Goal: Information Seeking & Learning: Check status

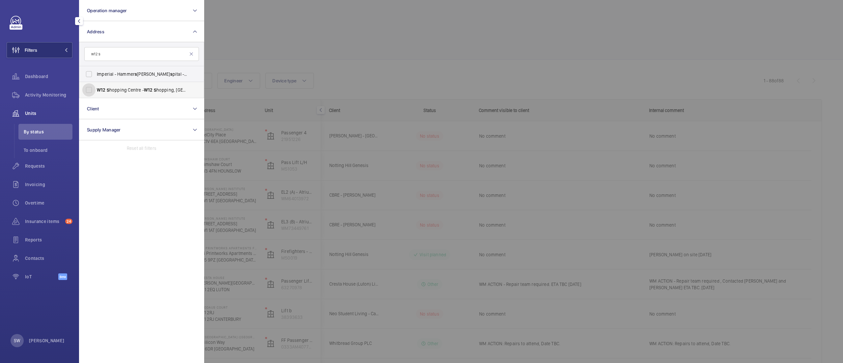
click at [96, 90] on input "W12 S hopping Centre - [GEOGRAPHIC_DATA] 8PP" at bounding box center [88, 89] width 13 height 13
checkbox input "true"
click at [445, 41] on div at bounding box center [625, 181] width 843 height 363
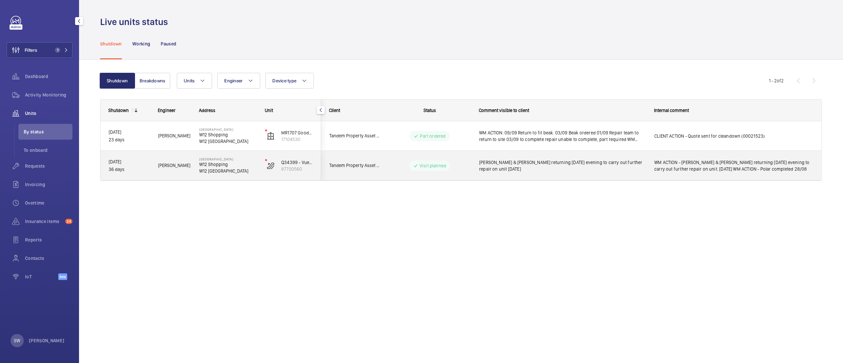
click at [724, 159] on span "WM ACTION - [PERSON_NAME] & [PERSON_NAME] returning [DATE] evening to carry out…" at bounding box center [733, 165] width 159 height 13
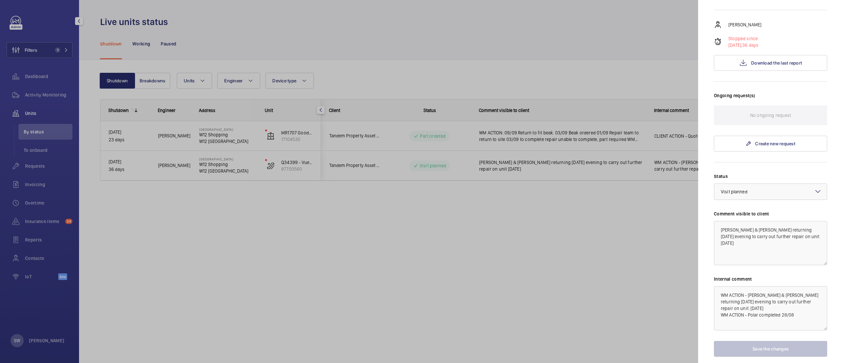
scroll to position [107, 0]
click at [765, 60] on span "Download the last report" at bounding box center [776, 61] width 51 height 5
click at [291, 245] on div at bounding box center [421, 181] width 843 height 363
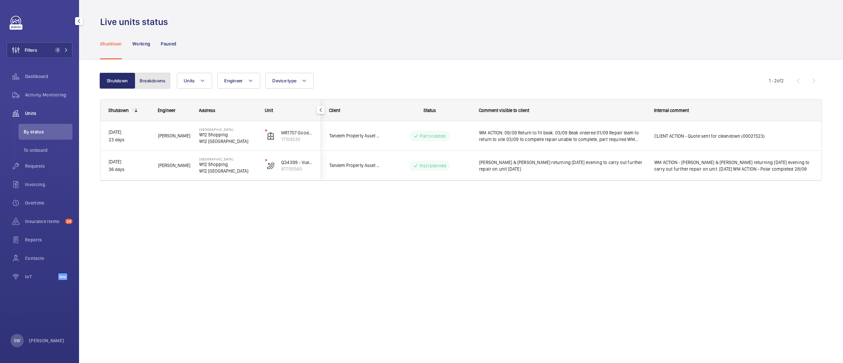
click at [148, 78] on button "Breakdowns" at bounding box center [153, 81] width 36 height 16
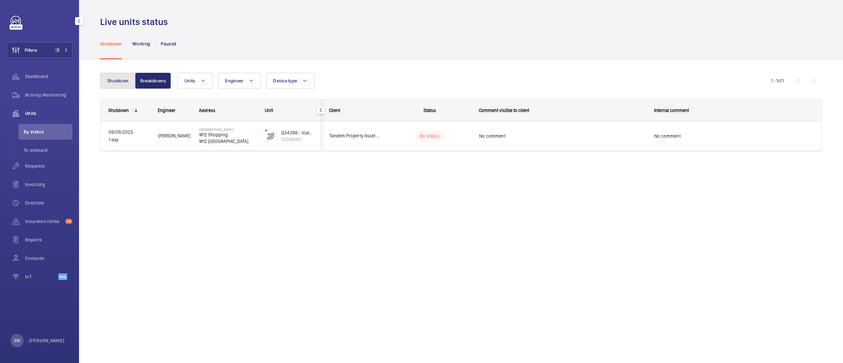
click at [119, 81] on button "Shutdown" at bounding box center [118, 81] width 36 height 16
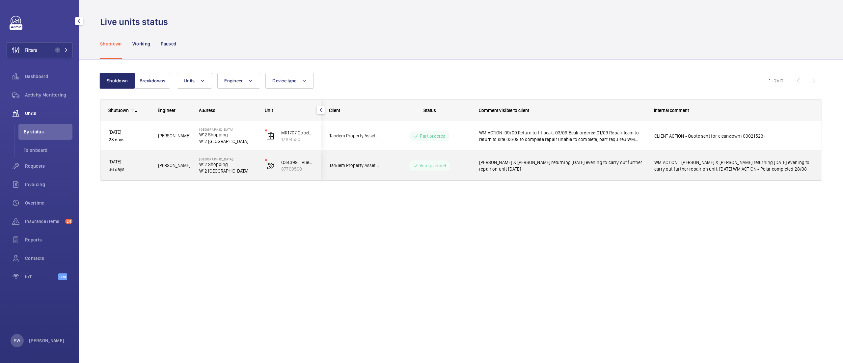
click at [695, 166] on span "WM ACTION - [PERSON_NAME] & [PERSON_NAME] returning [DATE] evening to carry out…" at bounding box center [733, 165] width 159 height 13
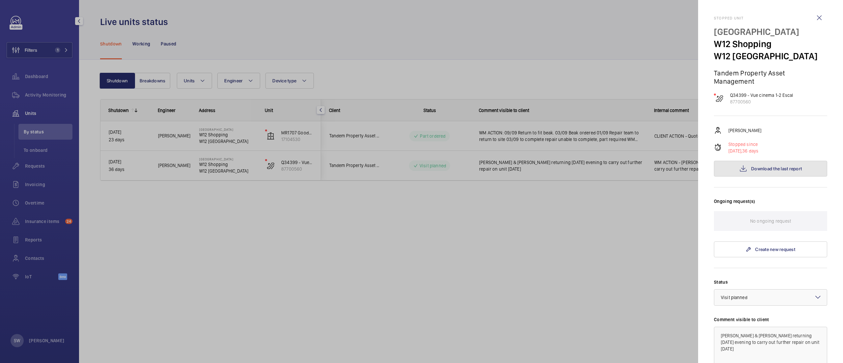
click at [766, 167] on span "Download the last report" at bounding box center [776, 168] width 51 height 5
click at [340, 217] on div at bounding box center [421, 181] width 843 height 363
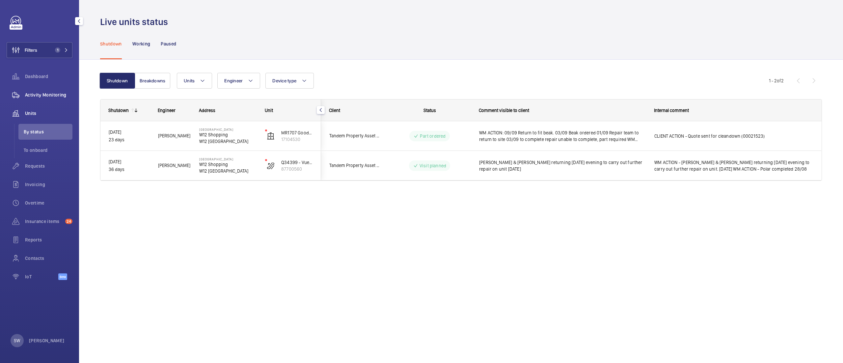
click at [61, 90] on div "Activity Monitoring" at bounding box center [40, 95] width 66 height 16
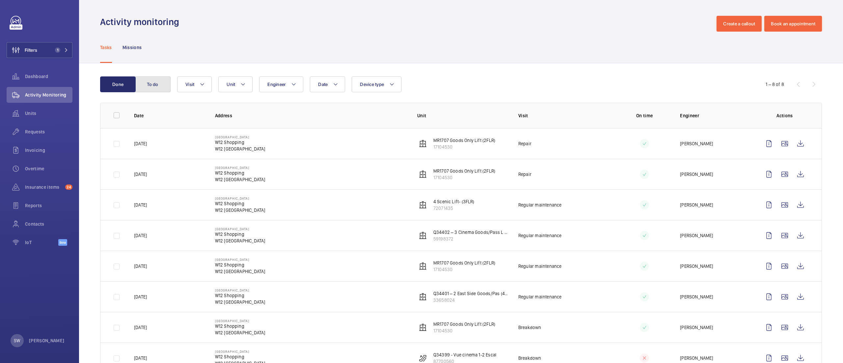
click at [146, 88] on button "To do" at bounding box center [153, 84] width 36 height 16
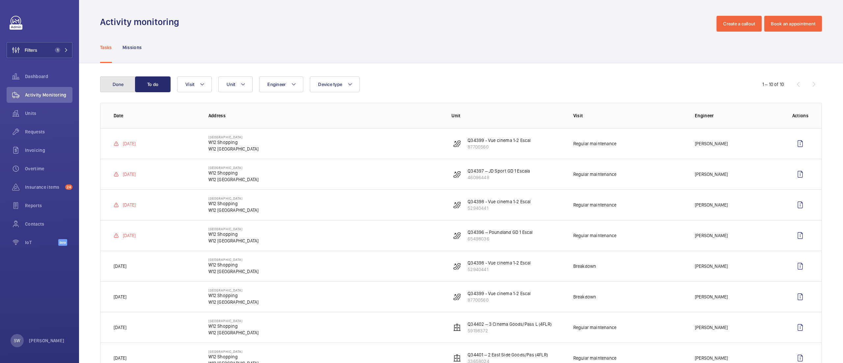
click at [121, 88] on button "Done" at bounding box center [118, 84] width 36 height 16
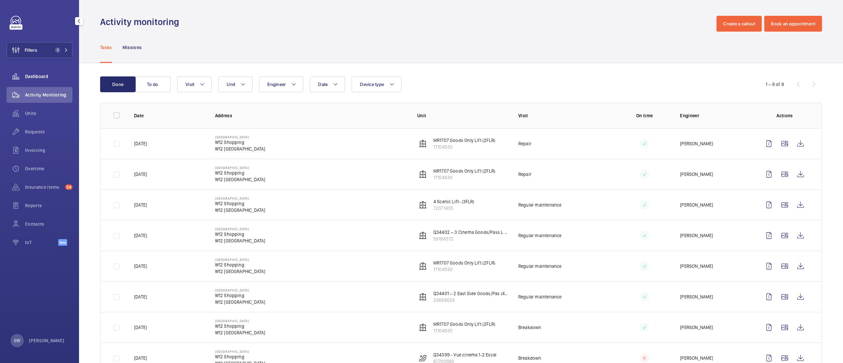
click at [45, 75] on span "Dashboard" at bounding box center [48, 76] width 47 height 7
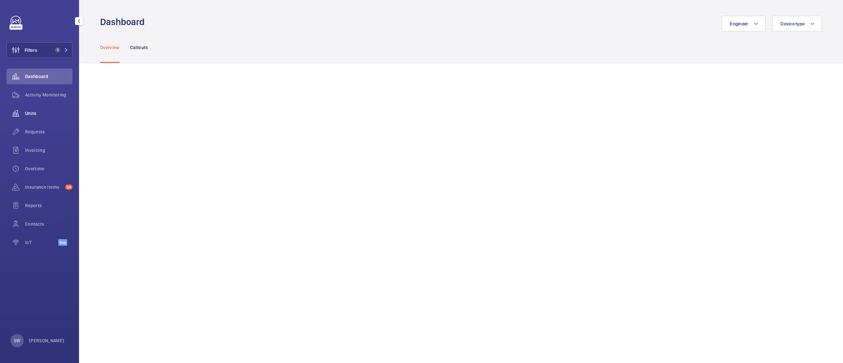
click at [29, 113] on span "Units" at bounding box center [48, 113] width 47 height 7
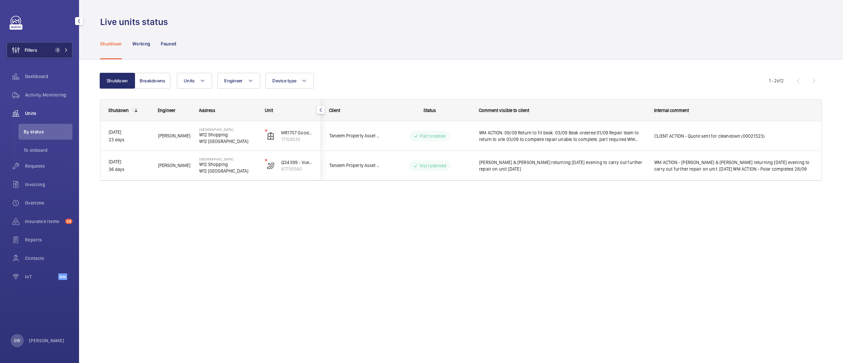
click at [48, 50] on button "Filters 1" at bounding box center [40, 50] width 66 height 16
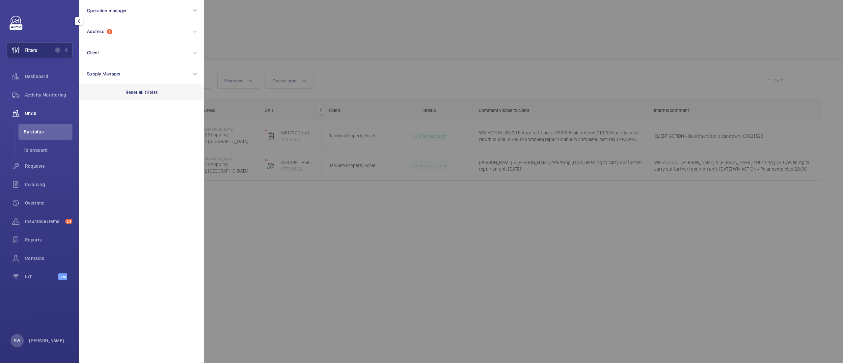
click at [135, 92] on p "Reset all filters" at bounding box center [141, 92] width 33 height 7
click at [130, 55] on button "Client" at bounding box center [141, 52] width 125 height 21
type input "117 pic"
click at [128, 93] on span "CBRE GWS UK- Landmark [STREET_ADDRESS]" at bounding box center [142, 95] width 91 height 7
click at [96, 93] on input "CBRE GWS UK- Landmark [STREET_ADDRESS]" at bounding box center [88, 95] width 13 height 13
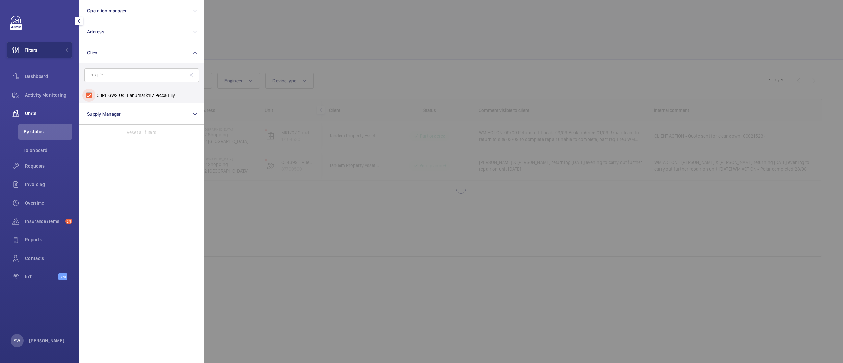
checkbox input "true"
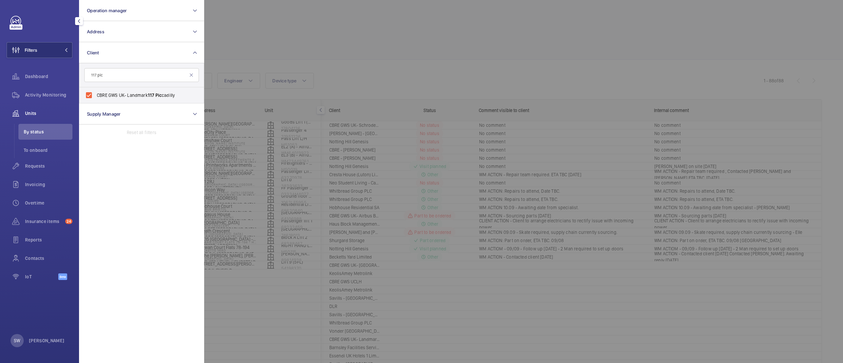
click at [33, 168] on span "Requests" at bounding box center [48, 166] width 47 height 7
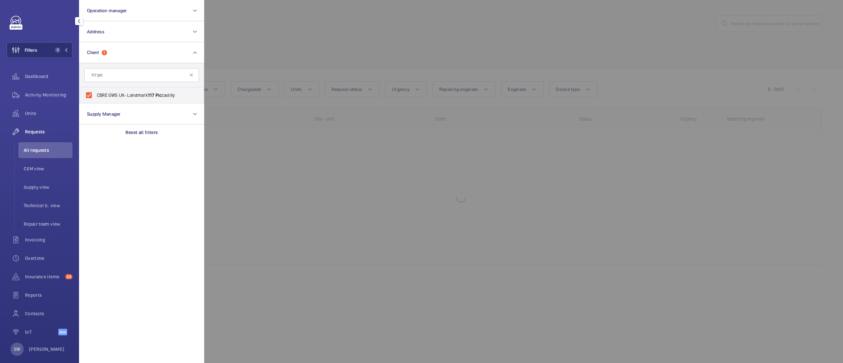
click at [450, 44] on div at bounding box center [625, 181] width 843 height 363
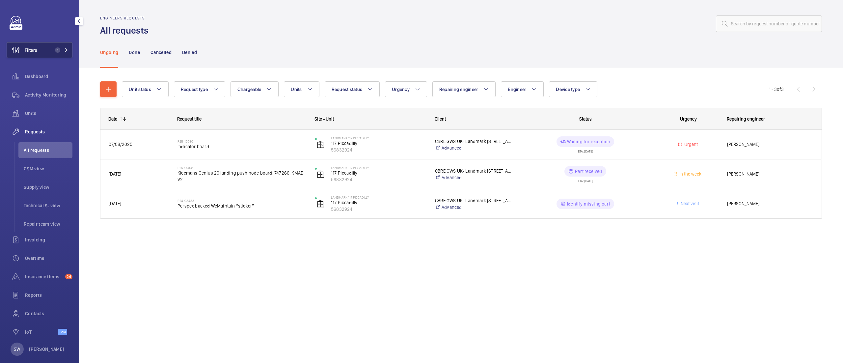
click at [53, 53] on button "Filters 1" at bounding box center [40, 50] width 66 height 16
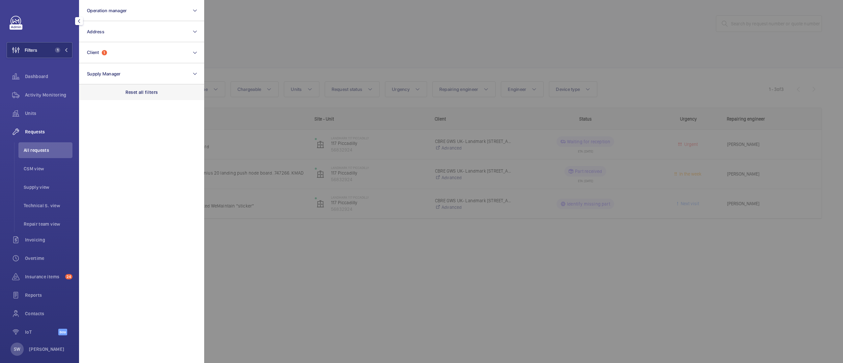
click at [135, 85] on div "Reset all filters" at bounding box center [141, 92] width 125 height 16
click at [121, 55] on button "Client" at bounding box center [141, 52] width 125 height 21
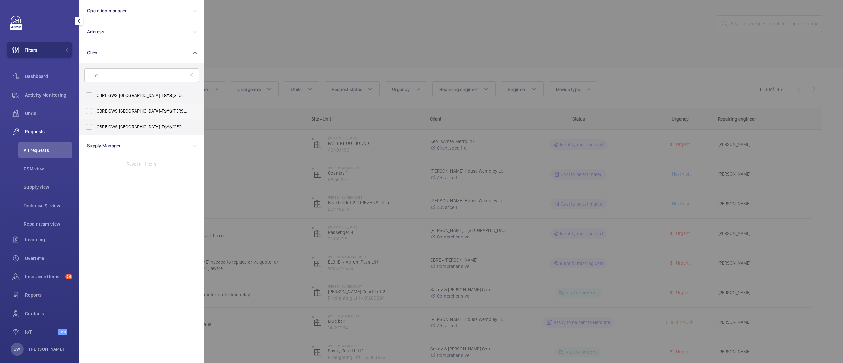
type input "tsys"
click at [162, 109] on span "TSYS" at bounding box center [167, 110] width 11 height 5
click at [96, 109] on input "CBRE GWS UK- TSYS [PERSON_NAME][GEOGRAPHIC_DATA]" at bounding box center [88, 110] width 13 height 13
checkbox input "true"
click at [377, 50] on div at bounding box center [625, 181] width 843 height 363
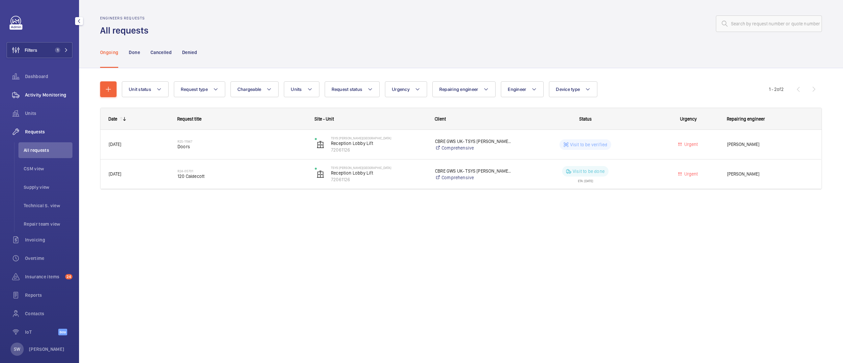
click at [52, 96] on span "Activity Monitoring" at bounding box center [48, 95] width 47 height 7
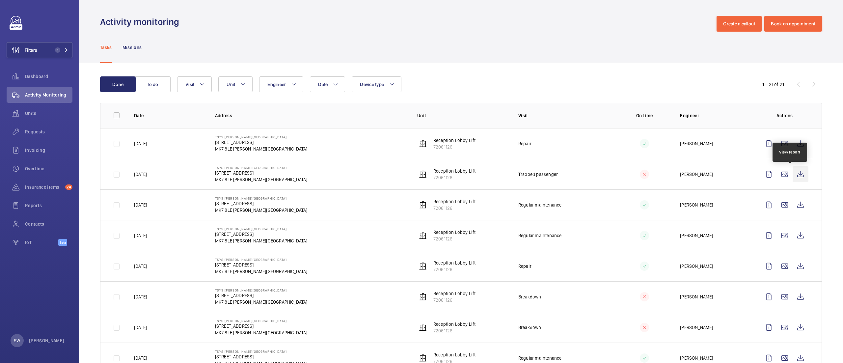
click at [793, 170] on wm-front-icon-button at bounding box center [801, 174] width 16 height 16
click at [45, 45] on button "Filters 1" at bounding box center [40, 50] width 66 height 16
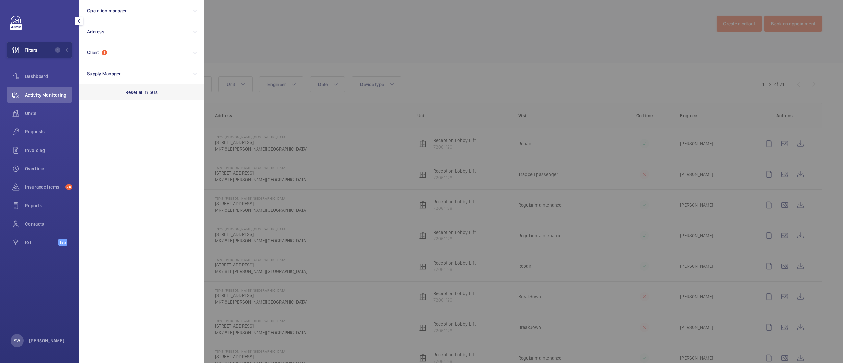
click at [152, 94] on p "Reset all filters" at bounding box center [141, 92] width 33 height 7
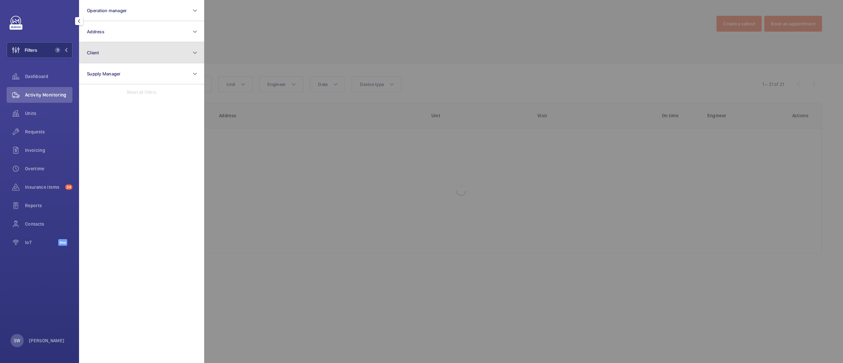
click at [135, 55] on button "Client" at bounding box center [141, 52] width 125 height 21
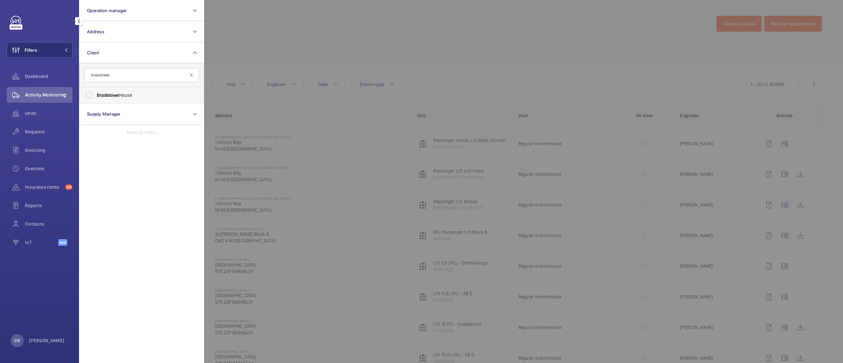
type input "bradstowe"
click at [123, 98] on span "[GEOGRAPHIC_DATA]" at bounding box center [142, 95] width 91 height 7
click at [96, 98] on input "[GEOGRAPHIC_DATA]" at bounding box center [88, 95] width 13 height 13
checkbox input "true"
click at [421, 72] on div at bounding box center [625, 181] width 843 height 363
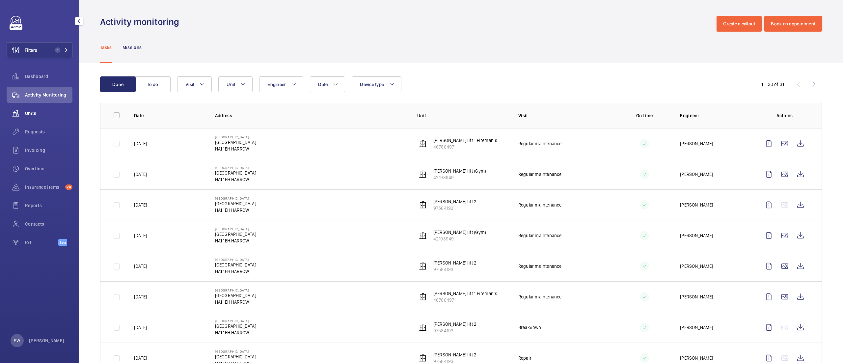
click at [49, 113] on span "Units" at bounding box center [48, 113] width 47 height 7
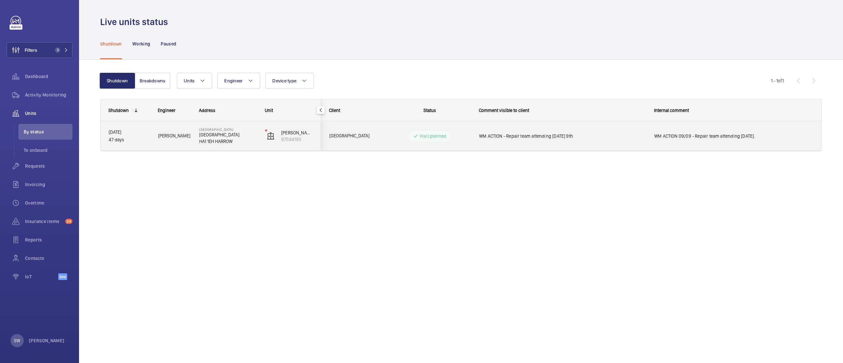
click at [570, 138] on span "WM ACTION - Repair team attending [DATE] 9th" at bounding box center [562, 136] width 167 height 7
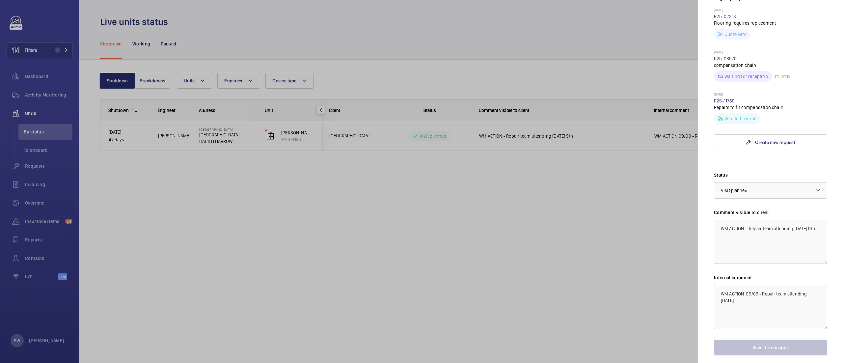
scroll to position [115, 0]
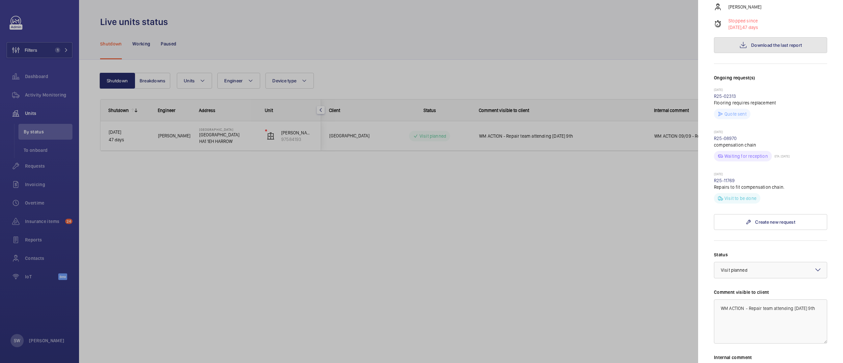
click at [771, 44] on span "Download the last report" at bounding box center [776, 44] width 51 height 5
click at [59, 55] on div at bounding box center [421, 181] width 843 height 363
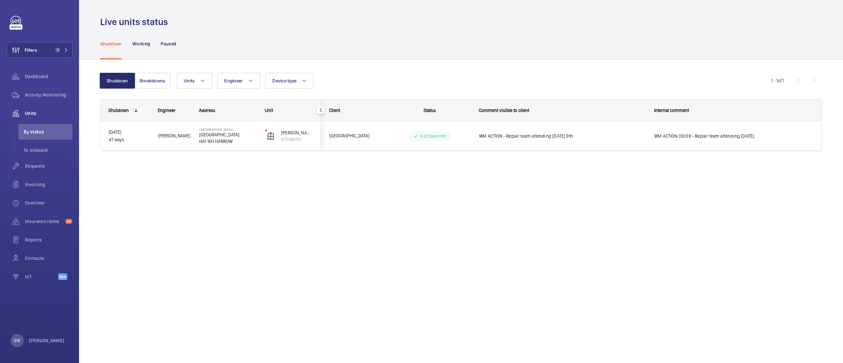
scroll to position [0, 0]
click at [42, 48] on mat-sidenav-container "Filters 1 Dashboard Activity Monitoring Units By status To onboard Requests Inv…" at bounding box center [421, 181] width 843 height 363
click at [42, 48] on button "Filters 1" at bounding box center [40, 50] width 66 height 16
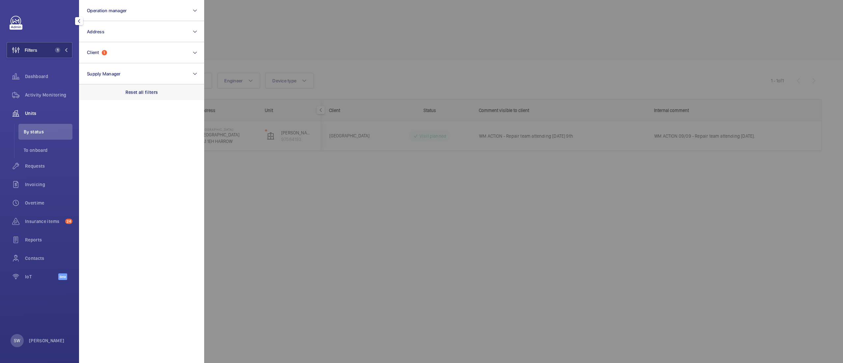
click at [178, 96] on div "Reset all filters" at bounding box center [141, 92] width 125 height 16
click at [136, 51] on button "Client" at bounding box center [141, 52] width 125 height 21
type input "sale"
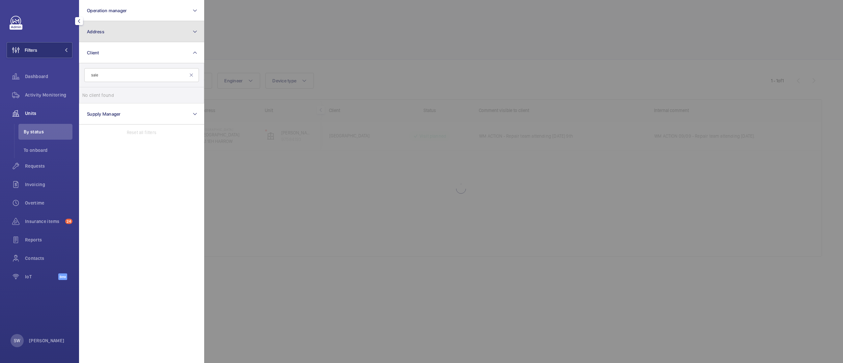
click at [137, 31] on button "Address" at bounding box center [141, 31] width 125 height 21
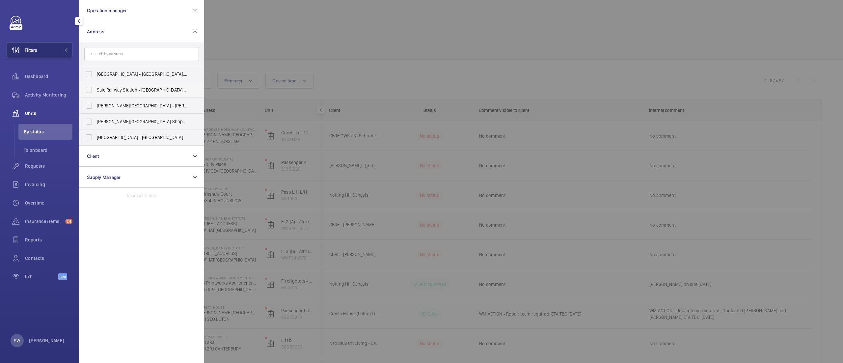
click at [121, 91] on span "Sale Railway Station - [GEOGRAPHIC_DATA],, SALE M33 7XY" at bounding box center [142, 90] width 91 height 7
click at [96, 91] on input "Sale Railway Station - [GEOGRAPHIC_DATA],, SALE M33 7XY" at bounding box center [88, 89] width 13 height 13
checkbox input "true"
click at [403, 61] on div at bounding box center [625, 181] width 843 height 363
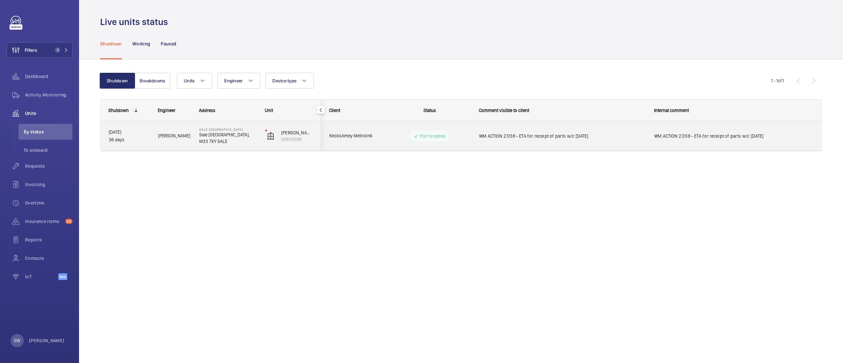
click at [701, 143] on div "WM ACTION 27/08 - ETA for receipt of parts w/c [DATE]" at bounding box center [733, 135] width 159 height 15
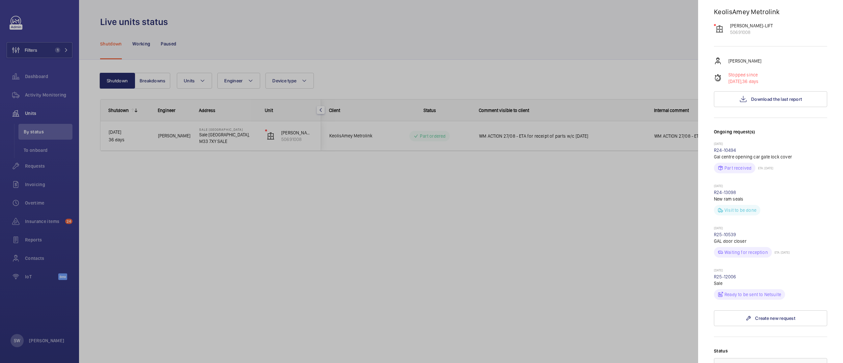
scroll to position [138, 0]
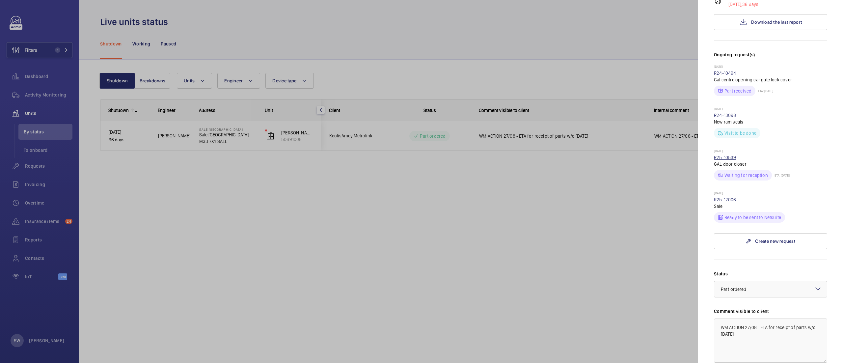
click at [729, 157] on link "R25-10539" at bounding box center [725, 157] width 22 height 5
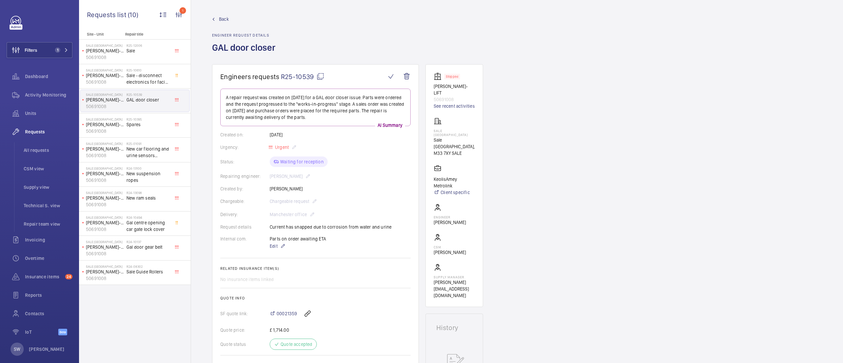
click at [318, 78] on mat-icon at bounding box center [321, 76] width 8 height 8
click at [321, 76] on mat-icon at bounding box center [321, 76] width 8 height 8
click at [318, 75] on mat-icon at bounding box center [321, 76] width 8 height 8
